Goal: Information Seeking & Learning: Learn about a topic

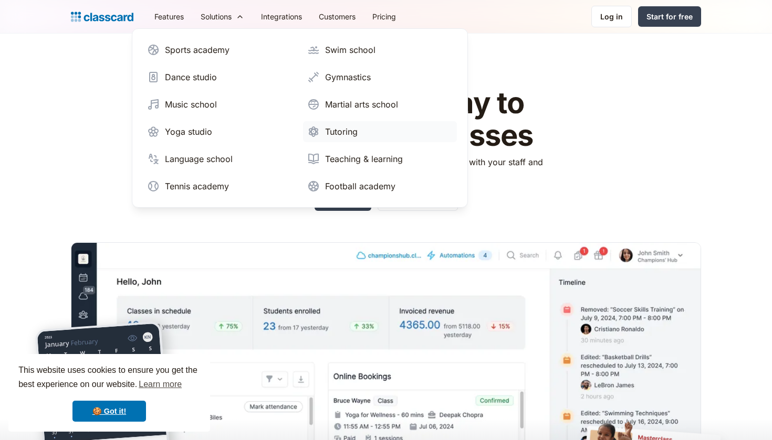
click at [330, 133] on div "Tutoring" at bounding box center [341, 131] width 33 height 13
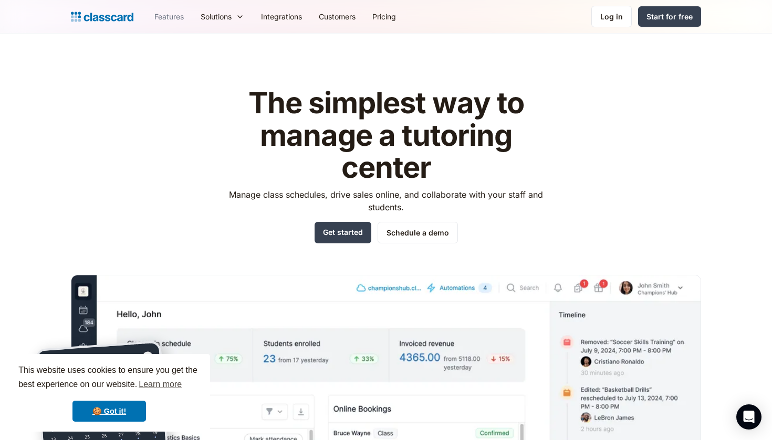
click at [174, 17] on link "Features" at bounding box center [169, 17] width 46 height 24
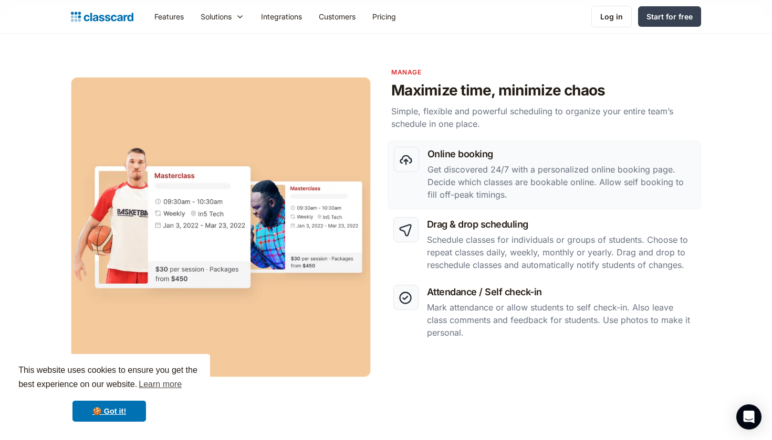
scroll to position [452, 0]
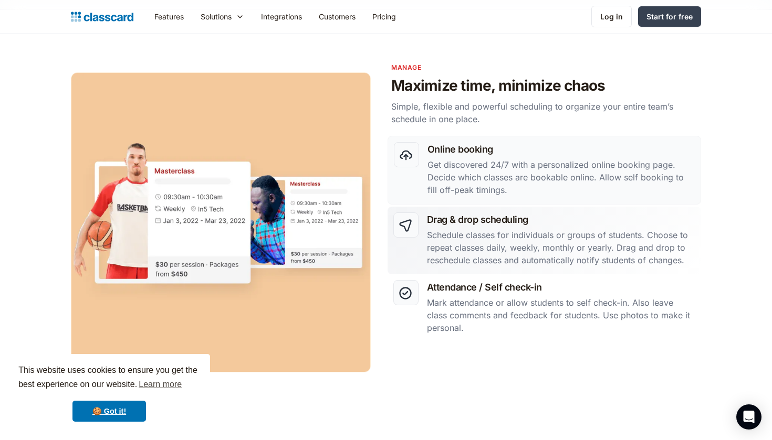
click at [460, 251] on p "Schedule classes for individuals or groups of students. Choose to repeat classe…" at bounding box center [561, 248] width 268 height 38
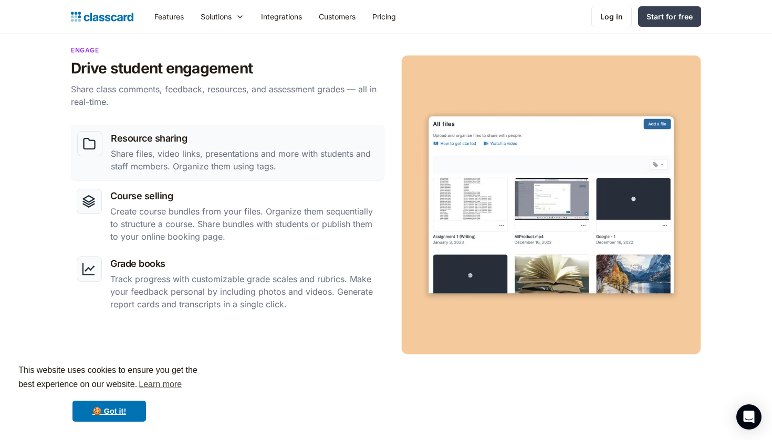
scroll to position [900, 0]
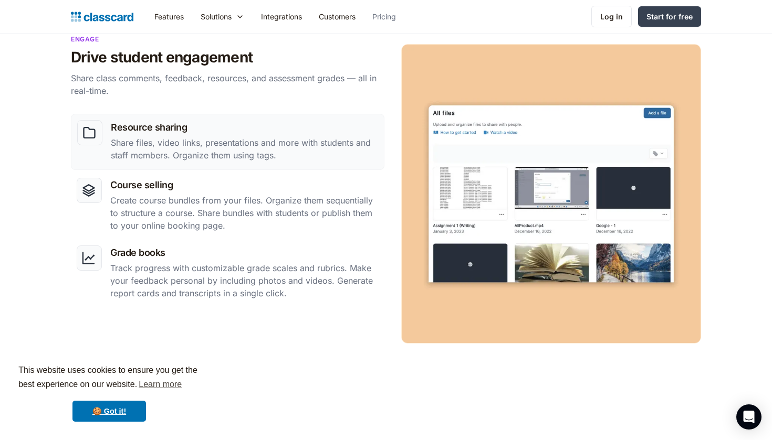
click at [380, 23] on link "Pricing" at bounding box center [384, 17] width 40 height 24
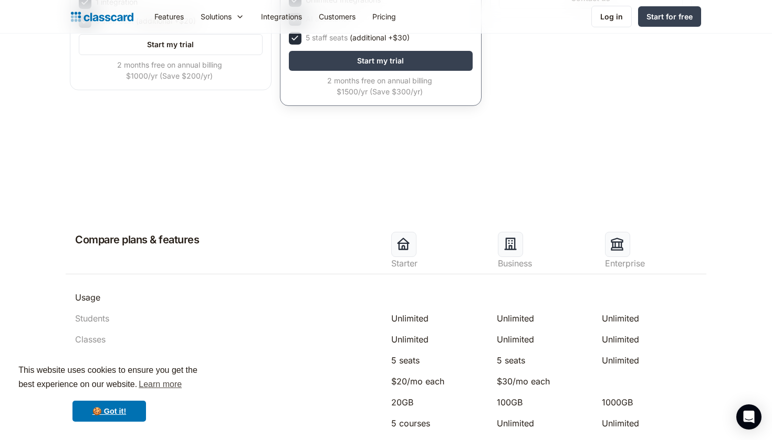
scroll to position [342, 0]
